Goal: Task Accomplishment & Management: Manage account settings

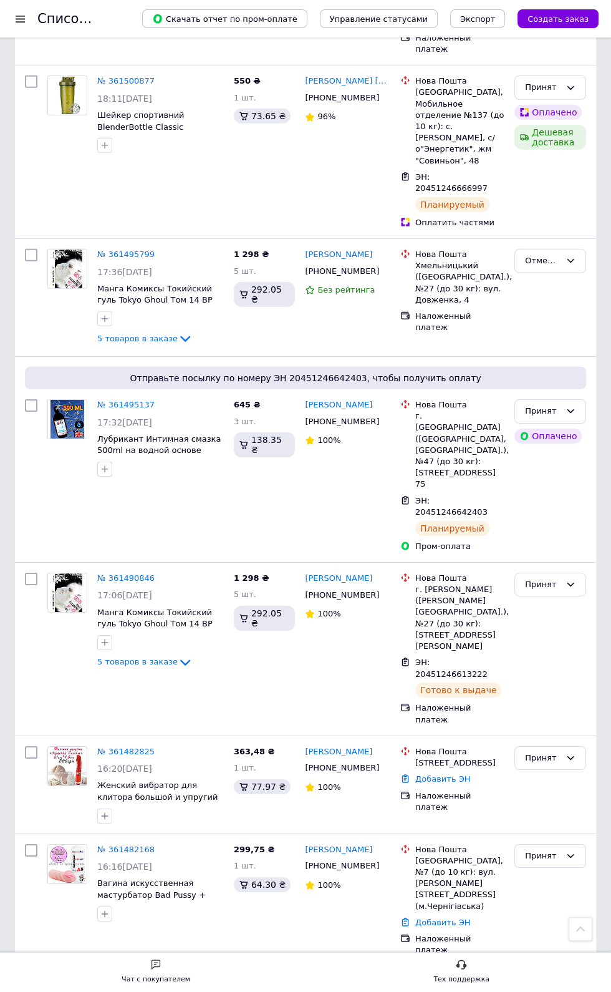
scroll to position [5645, 0]
